Goal: Task Accomplishment & Management: Use online tool/utility

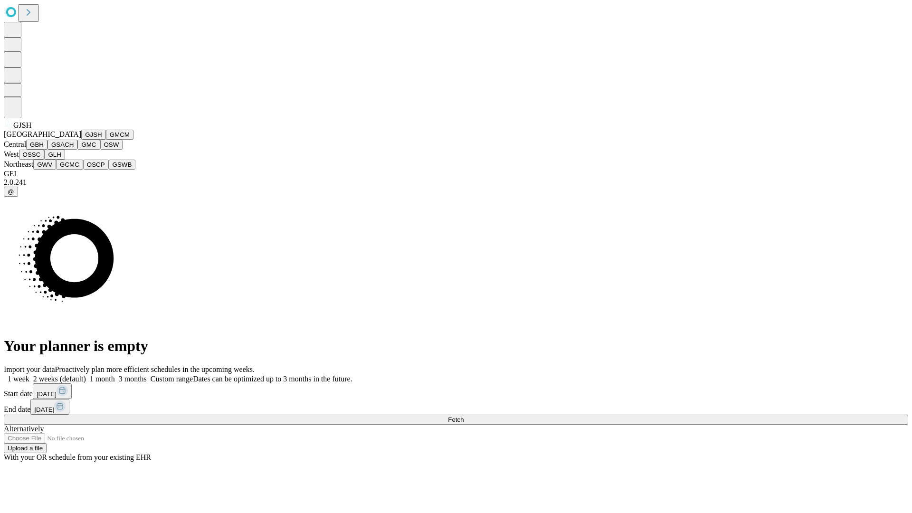
click at [81, 140] on button "GJSH" at bounding box center [93, 135] width 25 height 10
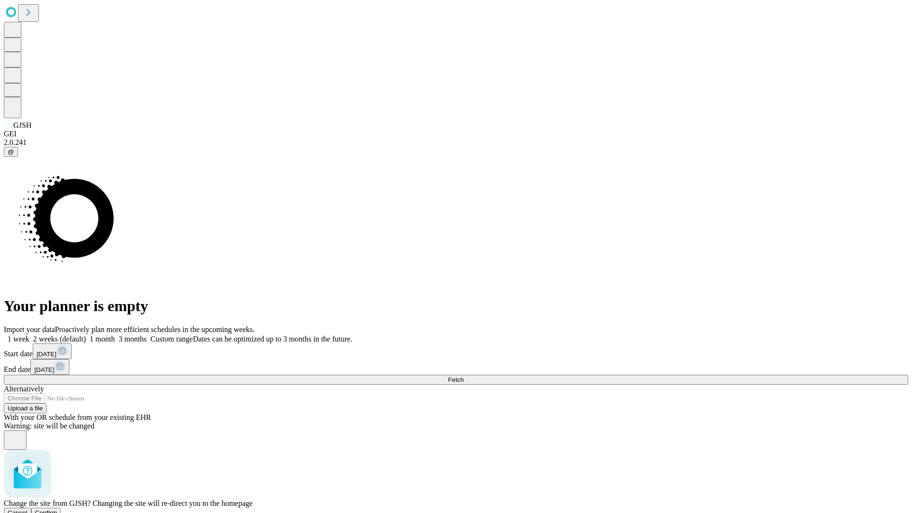
click at [57, 509] on span "Confirm" at bounding box center [46, 512] width 22 height 7
click at [86, 335] on label "2 weeks (default)" at bounding box center [57, 339] width 57 height 8
click at [464, 376] on span "Fetch" at bounding box center [456, 379] width 16 height 7
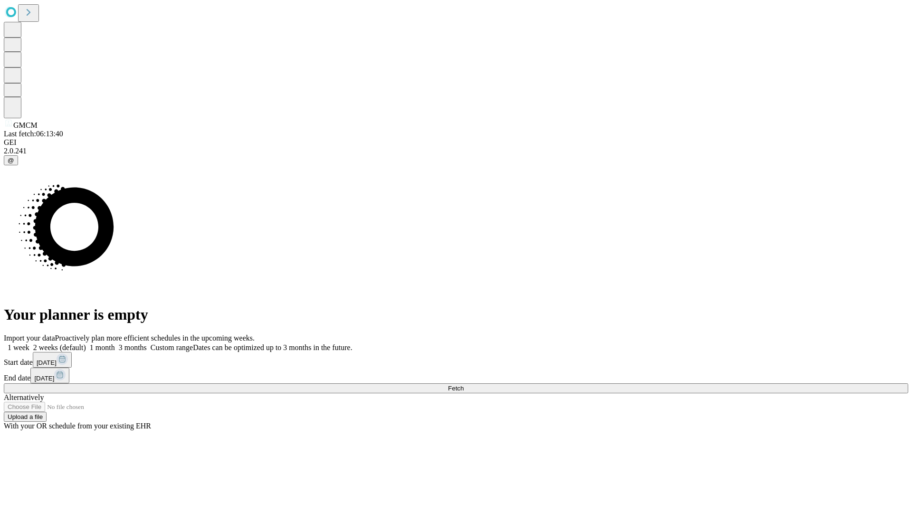
click at [86, 343] on label "2 weeks (default)" at bounding box center [57, 347] width 57 height 8
click at [464, 385] on span "Fetch" at bounding box center [456, 388] width 16 height 7
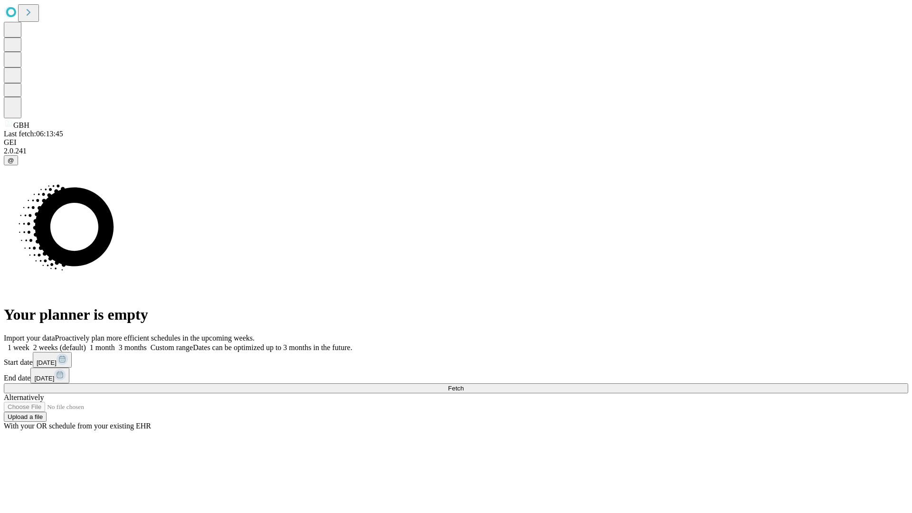
click at [86, 343] on label "2 weeks (default)" at bounding box center [57, 347] width 57 height 8
click at [464, 385] on span "Fetch" at bounding box center [456, 388] width 16 height 7
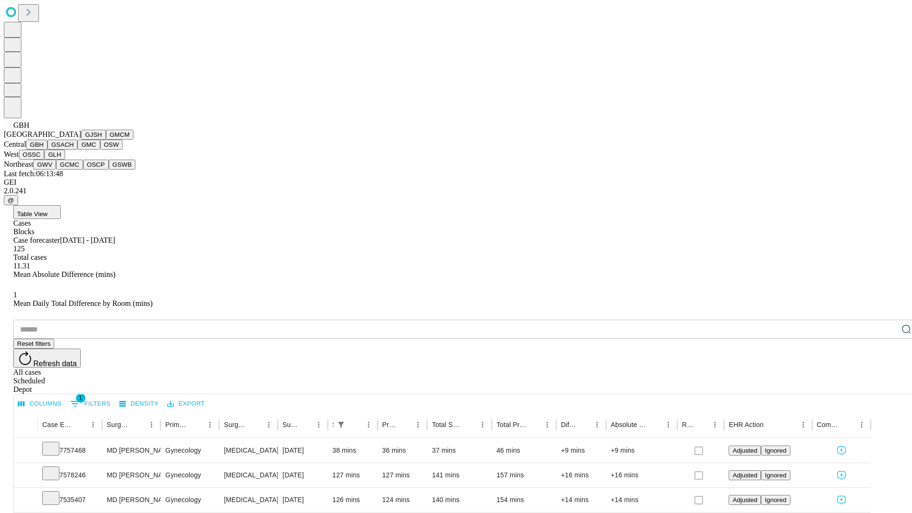
click at [74, 150] on button "GSACH" at bounding box center [63, 145] width 30 height 10
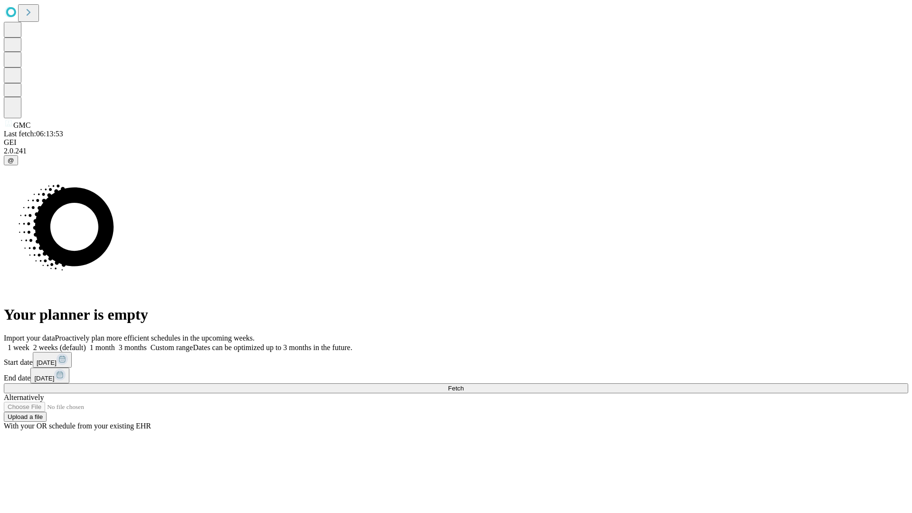
click at [86, 343] on label "2 weeks (default)" at bounding box center [57, 347] width 57 height 8
click at [464, 385] on span "Fetch" at bounding box center [456, 388] width 16 height 7
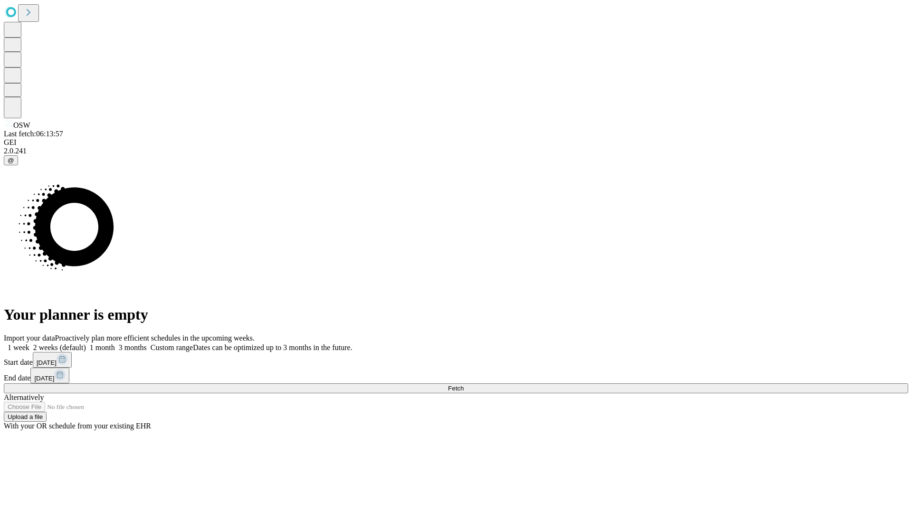
click at [464, 385] on span "Fetch" at bounding box center [456, 388] width 16 height 7
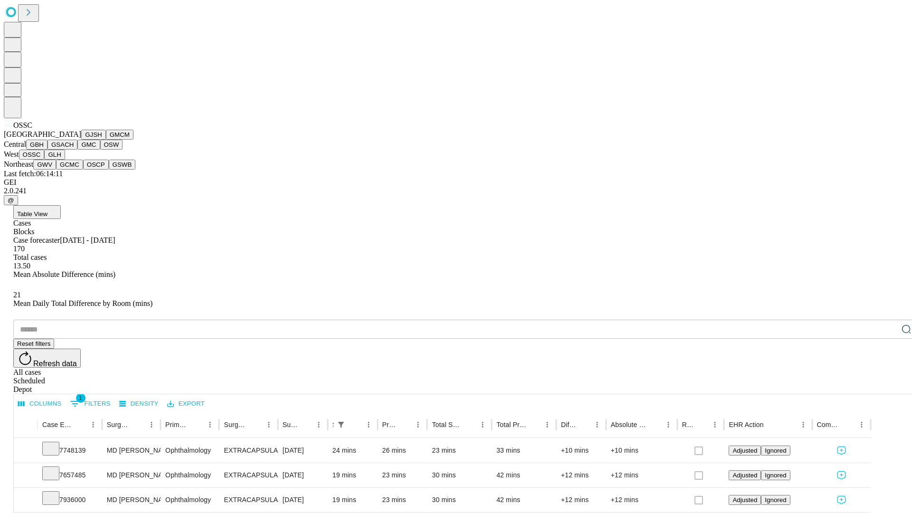
click at [65, 160] on button "GLH" at bounding box center [54, 155] width 20 height 10
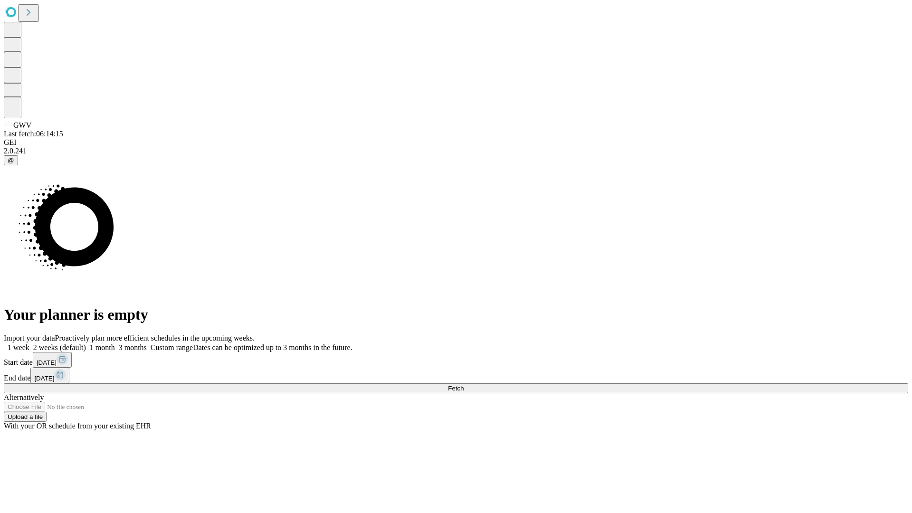
click at [86, 343] on label "2 weeks (default)" at bounding box center [57, 347] width 57 height 8
click at [464, 385] on span "Fetch" at bounding box center [456, 388] width 16 height 7
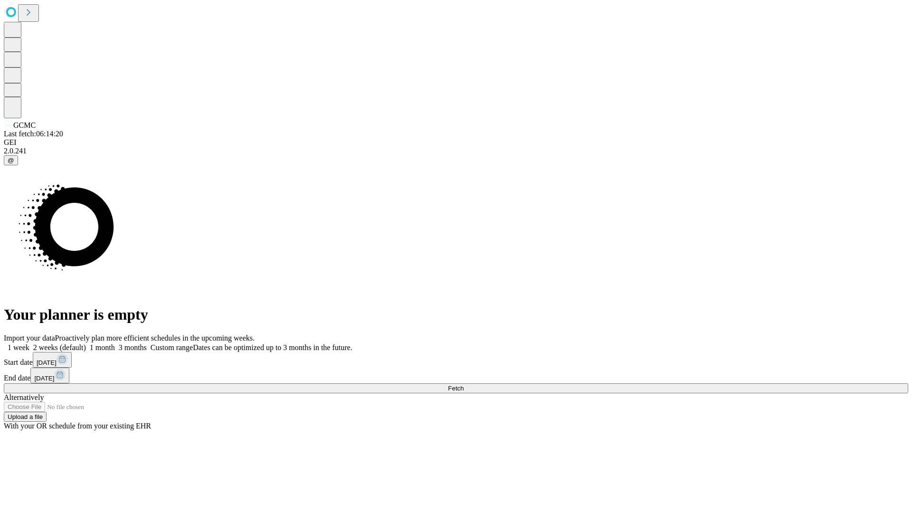
click at [86, 343] on label "2 weeks (default)" at bounding box center [57, 347] width 57 height 8
click at [464, 385] on span "Fetch" at bounding box center [456, 388] width 16 height 7
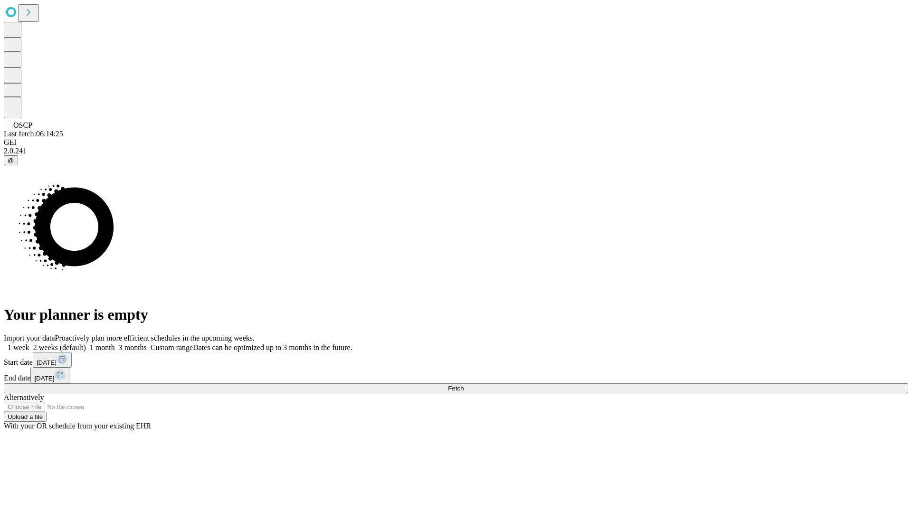
click at [464, 385] on span "Fetch" at bounding box center [456, 388] width 16 height 7
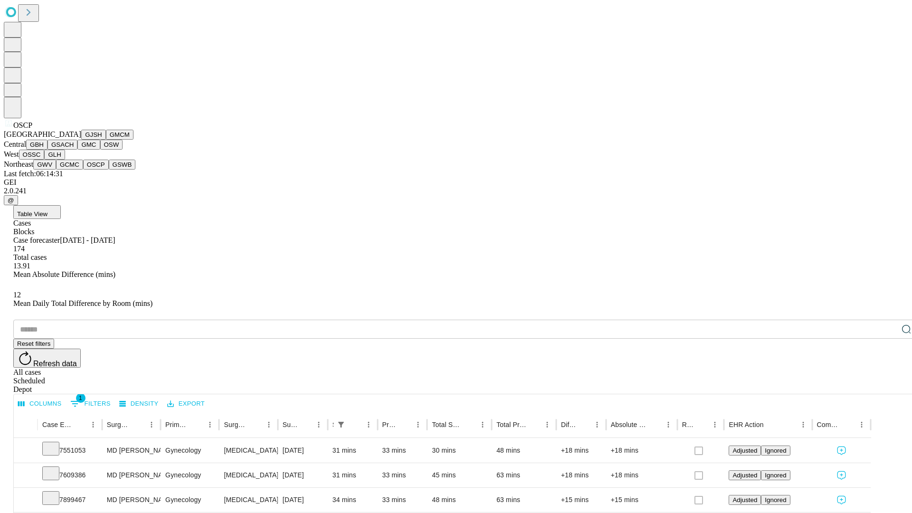
click at [109, 170] on button "GSWB" at bounding box center [122, 165] width 27 height 10
